Goal: Task Accomplishment & Management: Manage account settings

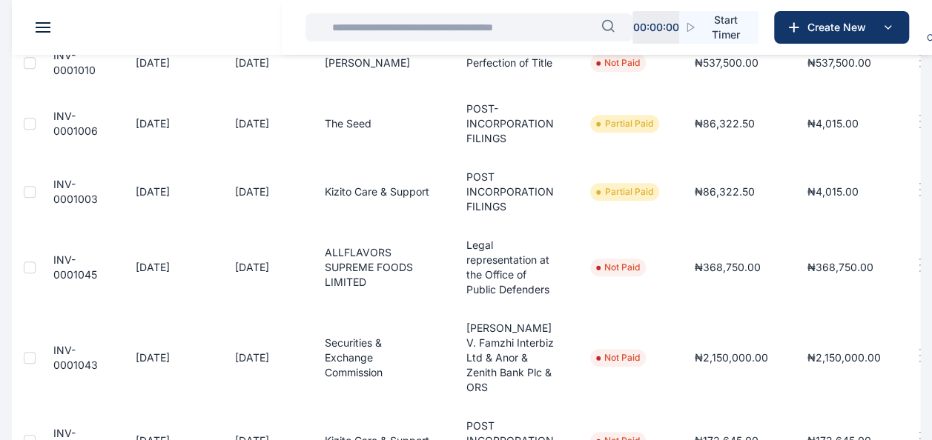
scroll to position [730, 0]
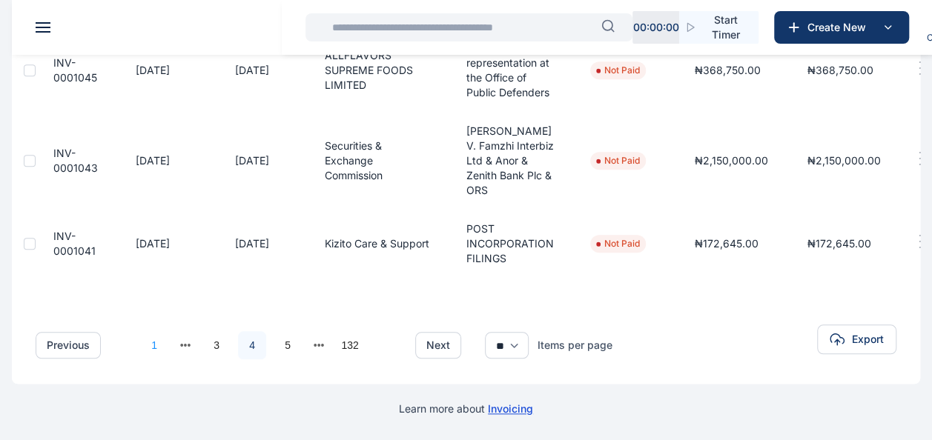
click at [156, 337] on link "1" at bounding box center [154, 345] width 28 height 28
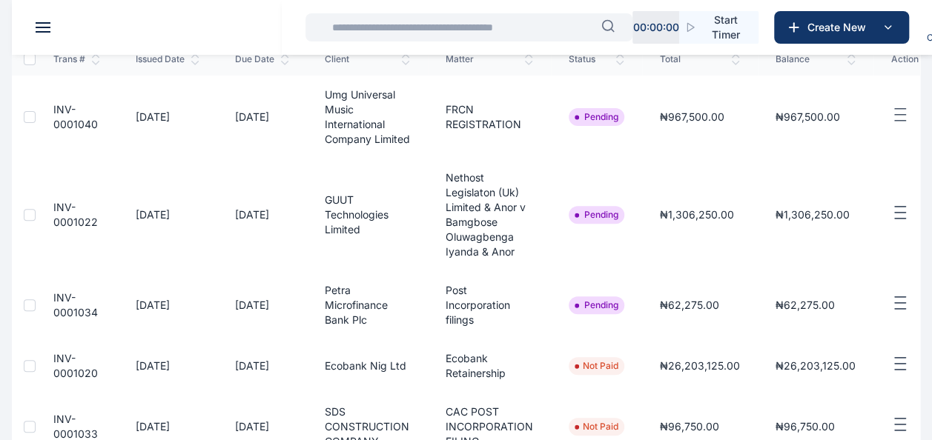
scroll to position [148, 0]
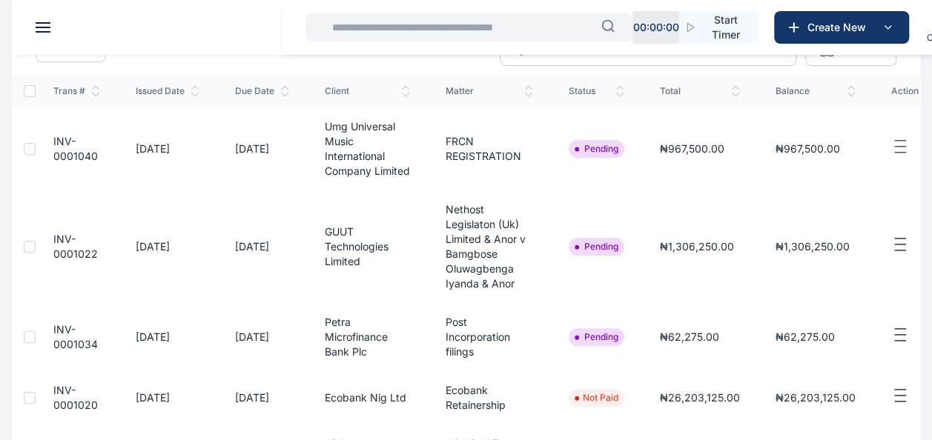
click at [76, 156] on td "INV-0001040" at bounding box center [77, 149] width 82 height 83
click at [74, 162] on span "INV-0001040" at bounding box center [75, 148] width 44 height 27
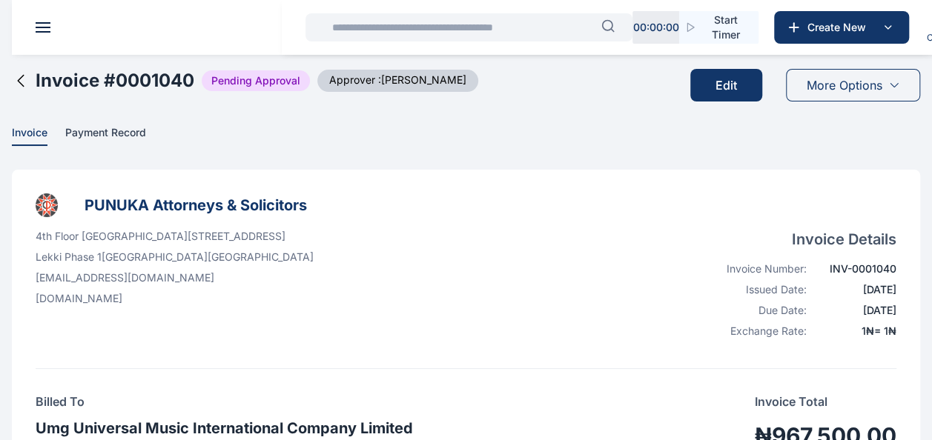
click at [27, 84] on icon at bounding box center [21, 81] width 18 height 18
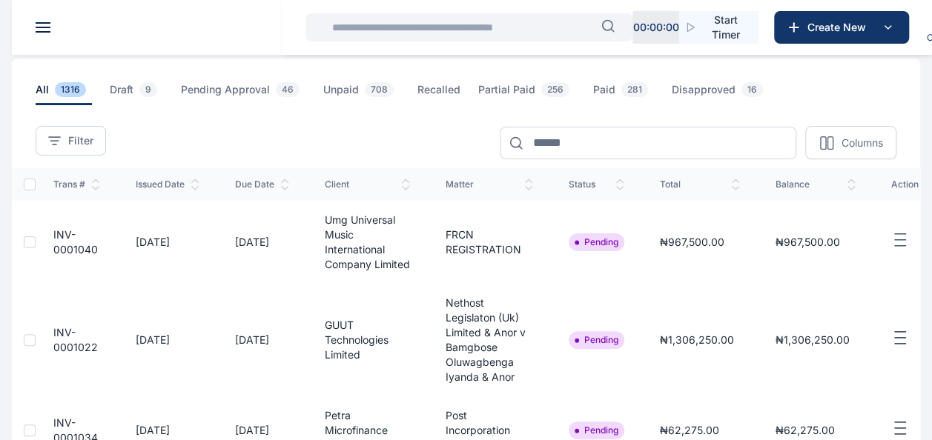
scroll to position [74, 0]
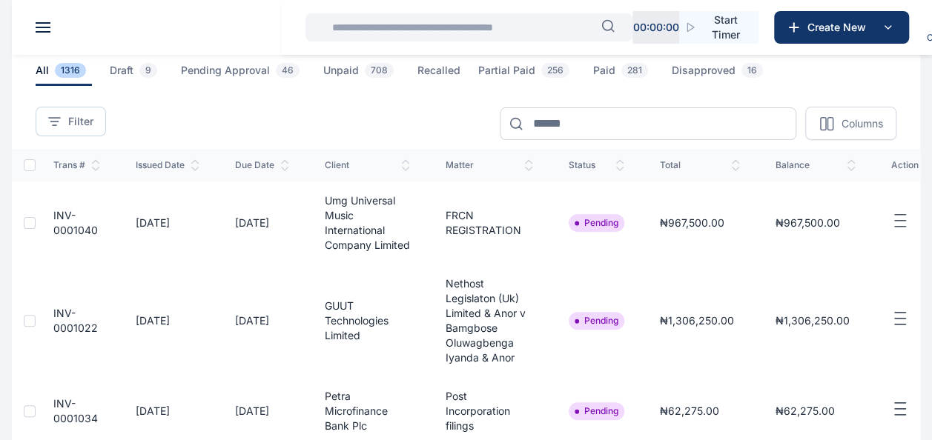
click at [67, 334] on span "INV-0001022" at bounding box center [75, 320] width 44 height 27
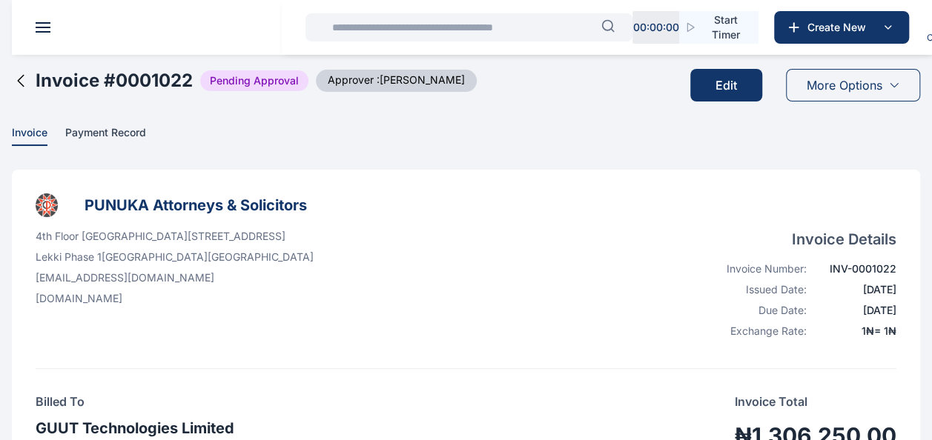
click at [19, 84] on icon at bounding box center [21, 81] width 18 height 18
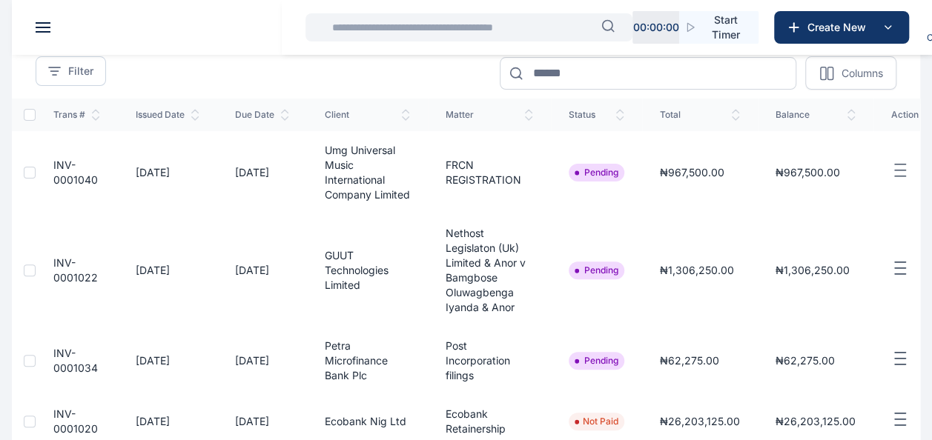
scroll to position [148, 0]
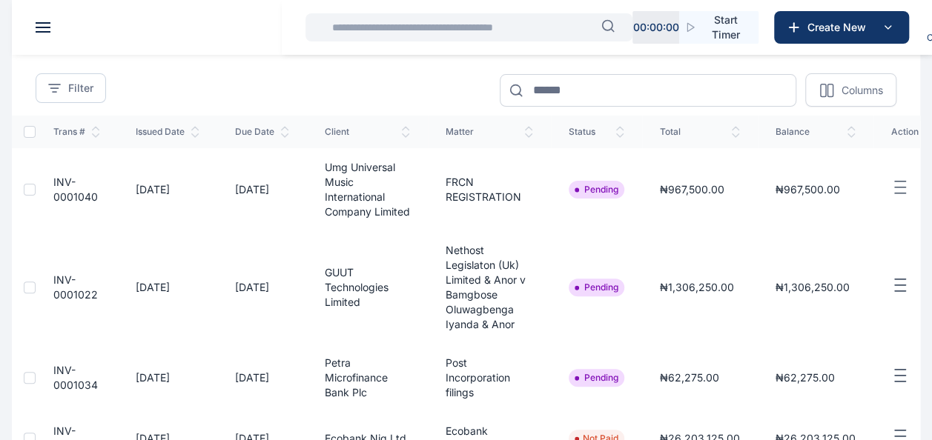
scroll to position [148, 0]
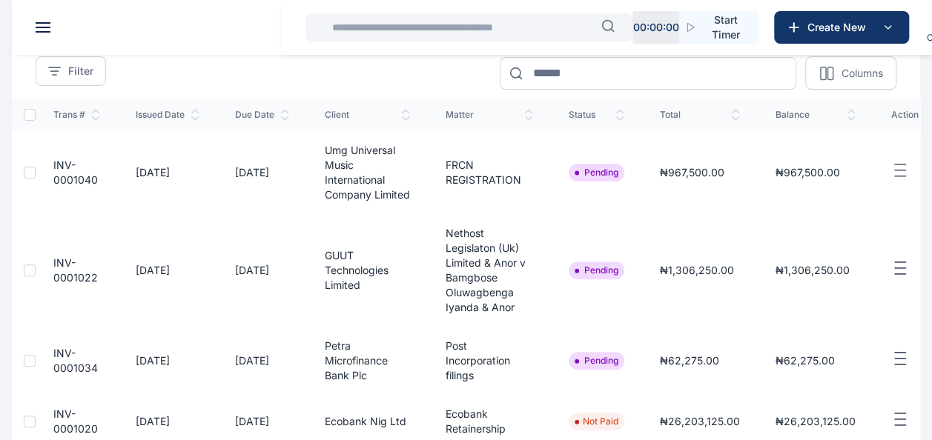
scroll to position [148, 0]
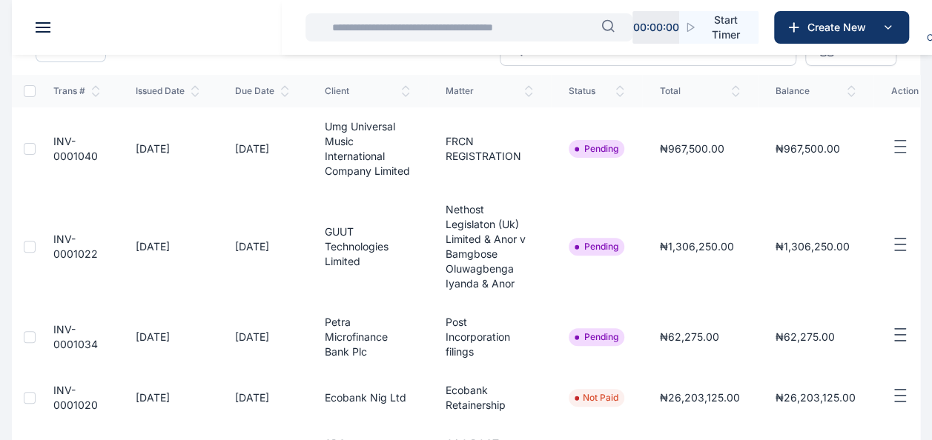
drag, startPoint x: 439, startPoint y: 183, endPoint x: 535, endPoint y: 254, distance: 118.8
drag, startPoint x: 535, startPoint y: 254, endPoint x: 222, endPoint y: 99, distance: 348.5
click at [222, 99] on th "Due Date" at bounding box center [262, 91] width 90 height 33
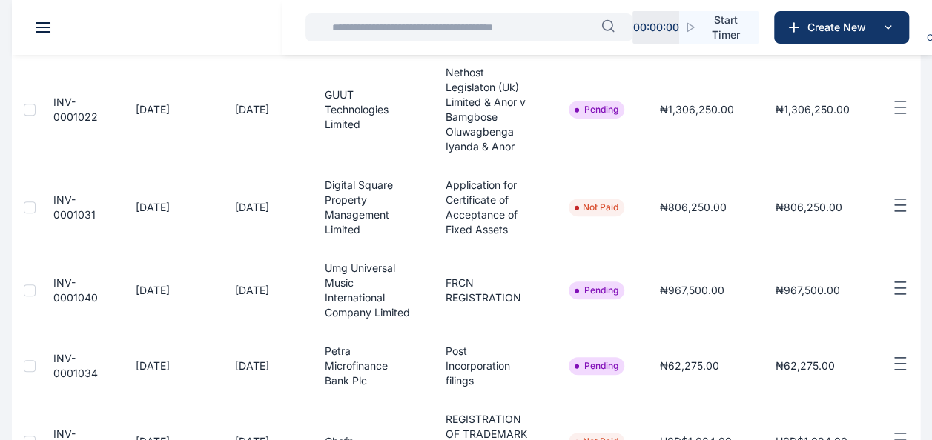
scroll to position [182, 0]
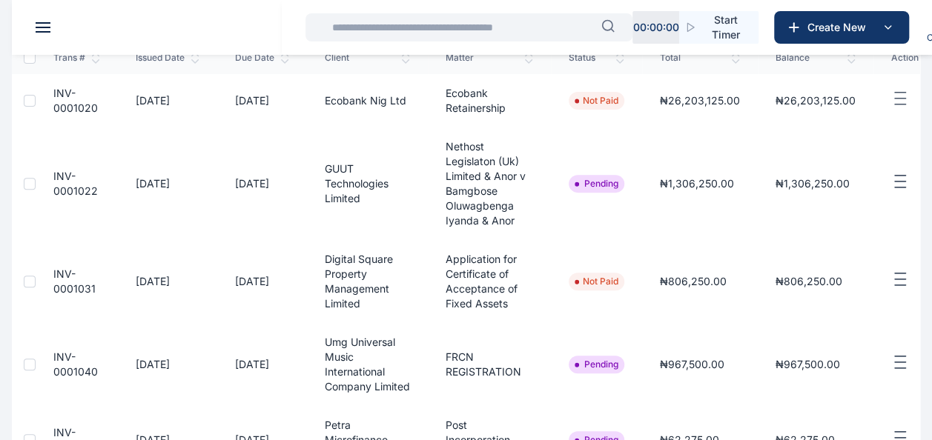
click at [70, 185] on span "INV-0001022" at bounding box center [75, 183] width 44 height 27
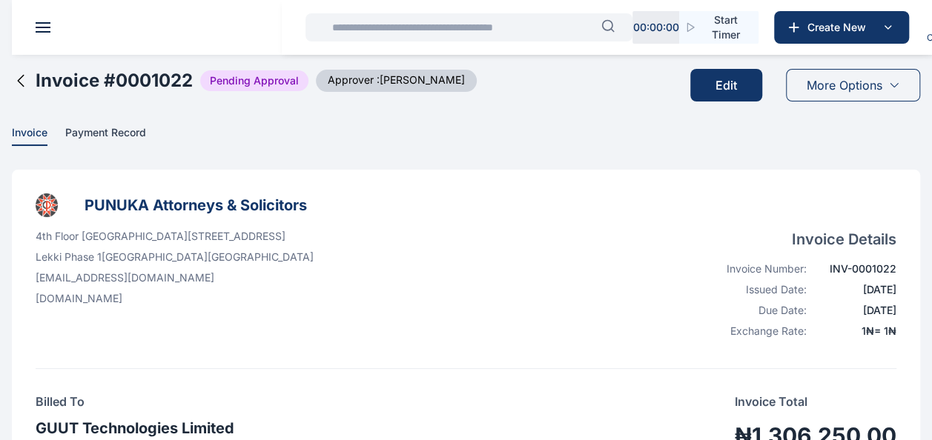
click at [23, 86] on icon at bounding box center [21, 81] width 18 height 18
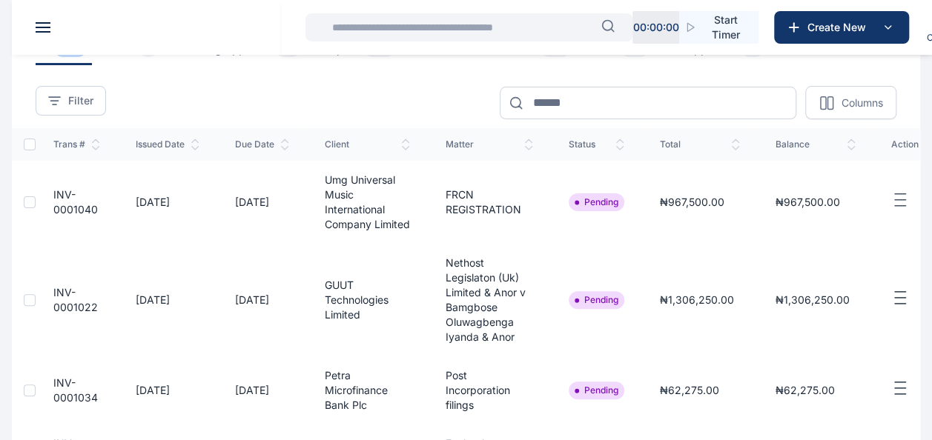
scroll to position [222, 0]
